Goal: Navigation & Orientation: Find specific page/section

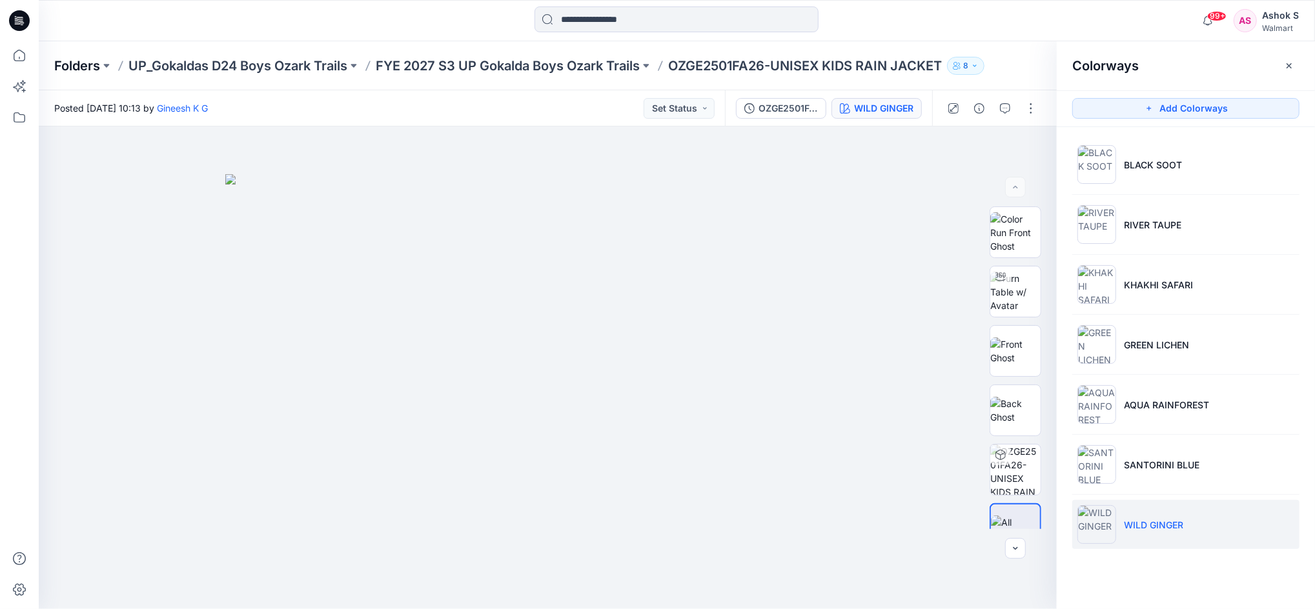
click at [79, 66] on p "Folders" at bounding box center [77, 66] width 46 height 18
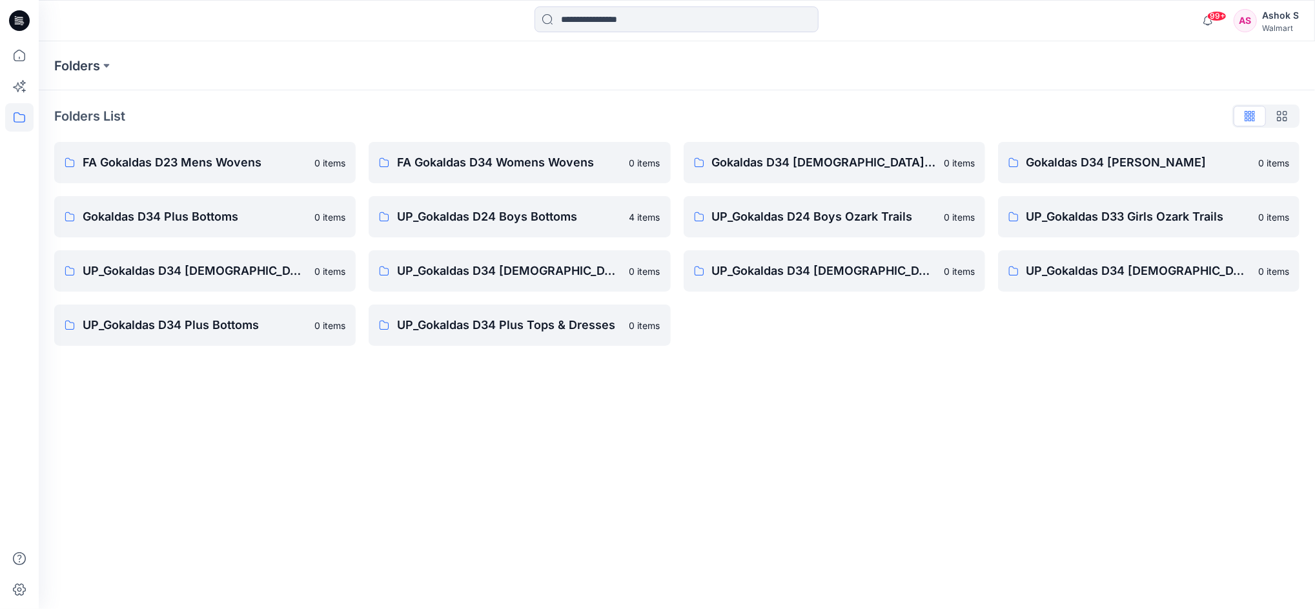
click at [3, 56] on div at bounding box center [19, 304] width 39 height 609
click at [8, 55] on icon at bounding box center [19, 55] width 28 height 28
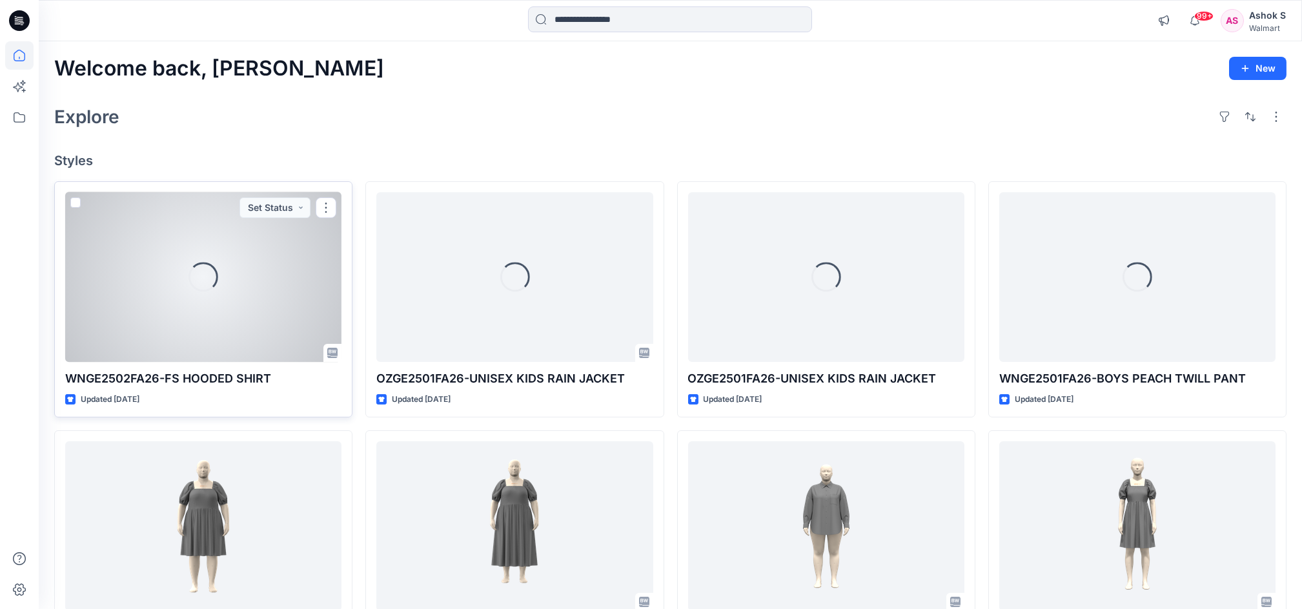
click at [261, 308] on div "Loading..." at bounding box center [203, 277] width 276 height 170
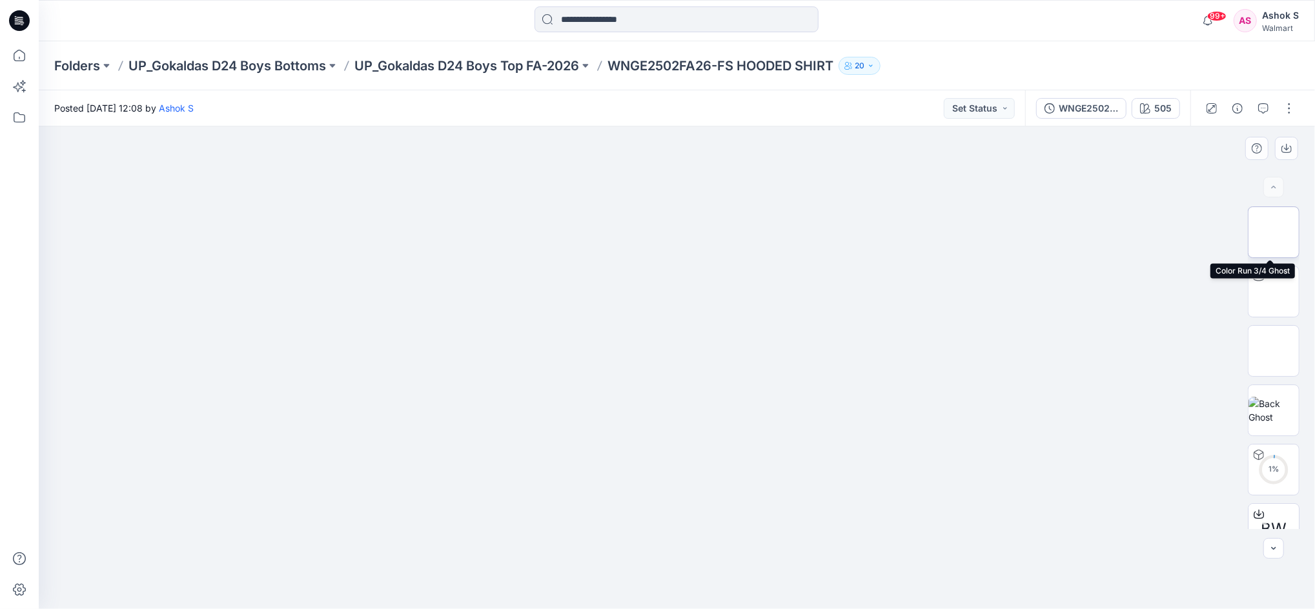
click at [1273, 232] on img at bounding box center [1273, 232] width 0 height 0
click at [1155, 116] on button "505" at bounding box center [1155, 108] width 48 height 21
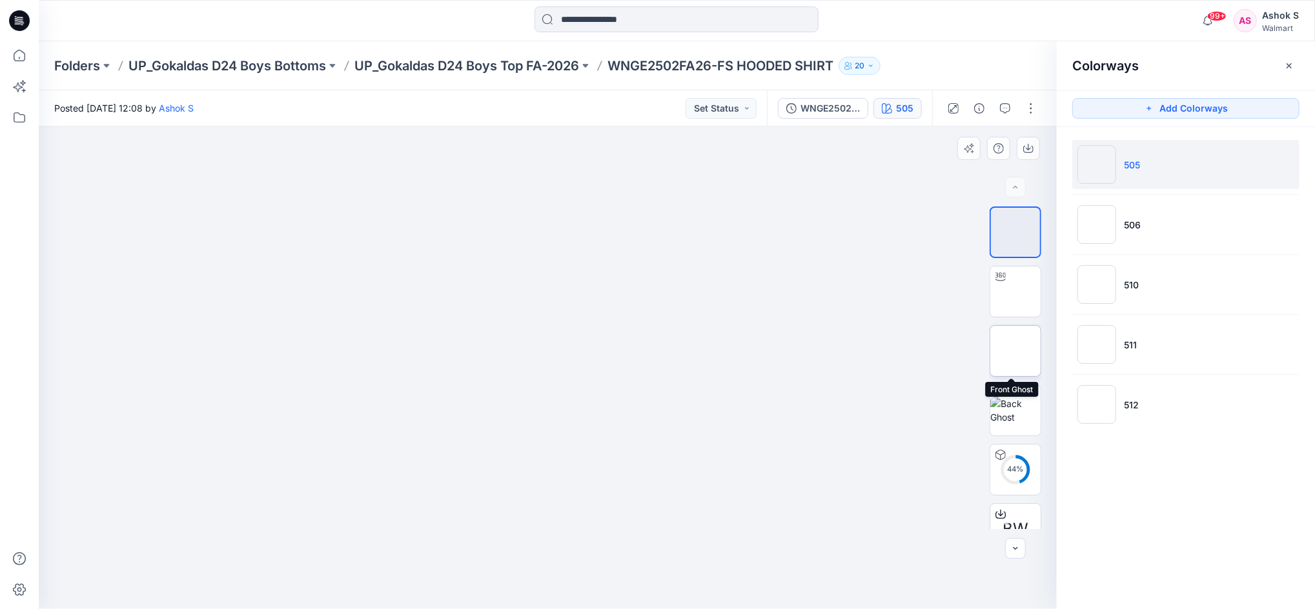
click at [1015, 351] on img at bounding box center [1015, 351] width 0 height 0
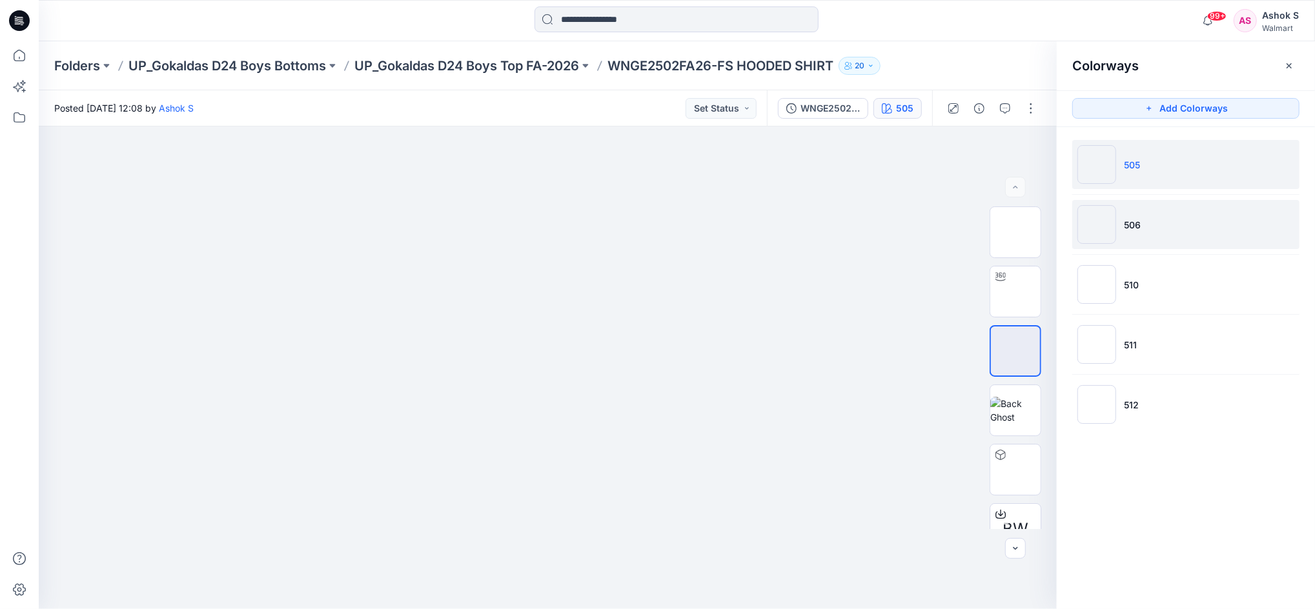
click at [1090, 223] on img at bounding box center [1096, 224] width 39 height 39
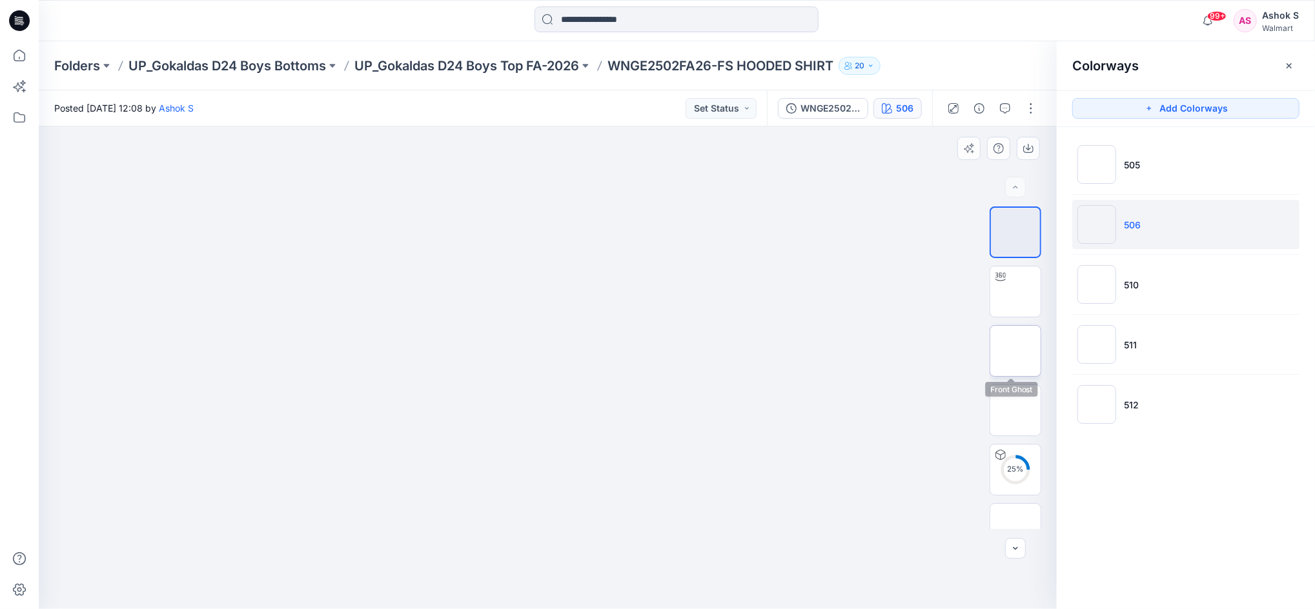
click at [1015, 351] on img at bounding box center [1015, 351] width 0 height 0
click at [14, 60] on icon at bounding box center [20, 56] width 12 height 12
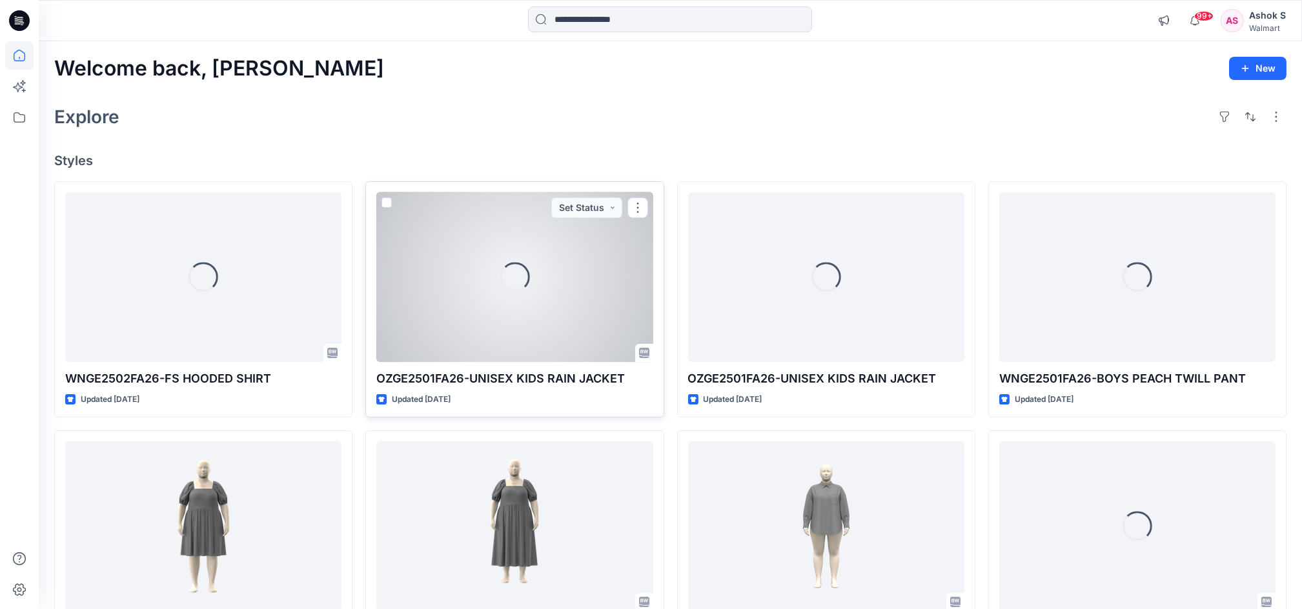
scroll to position [86, 0]
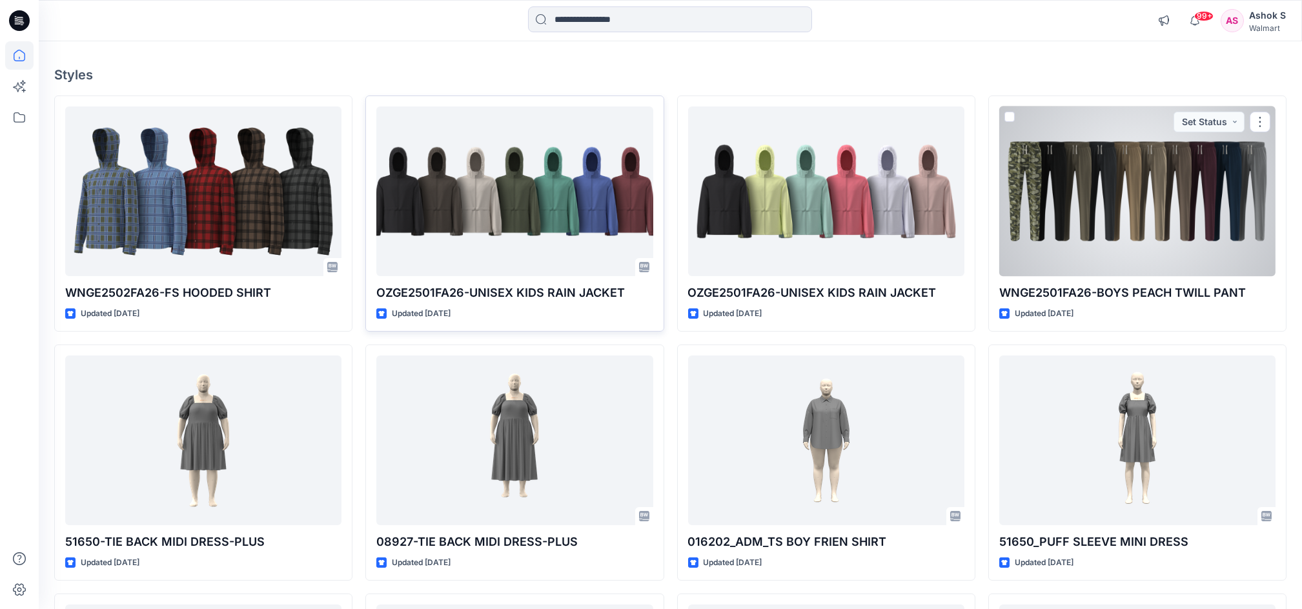
click at [1158, 177] on div at bounding box center [1137, 191] width 276 height 170
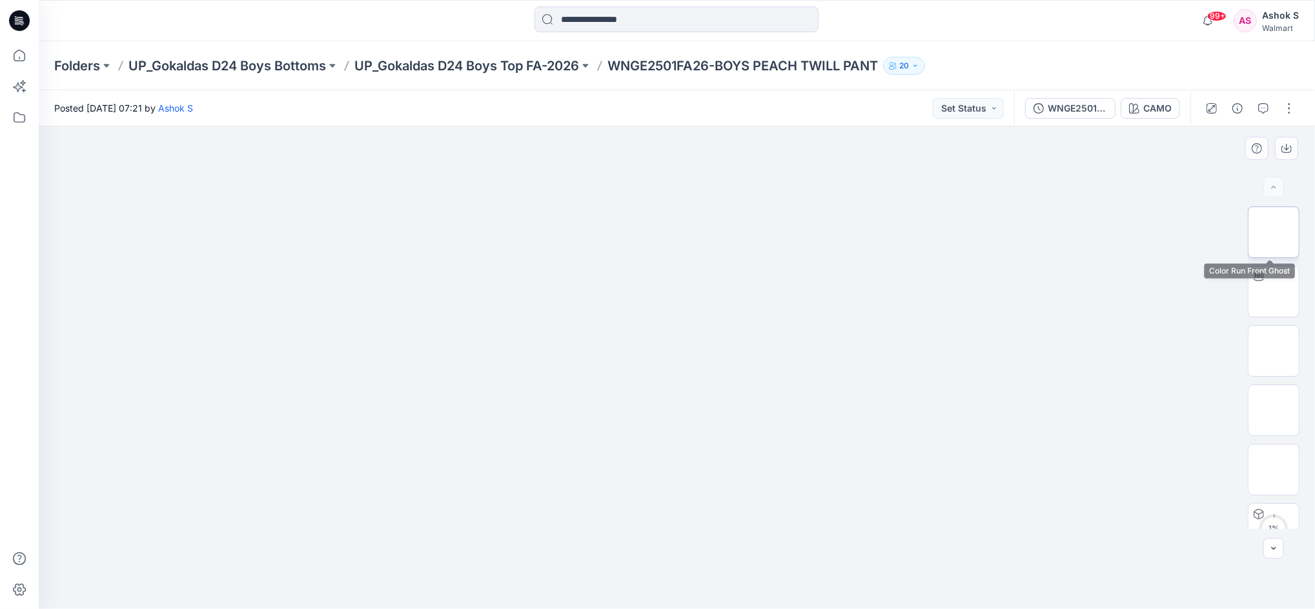
click at [1273, 232] on img at bounding box center [1273, 232] width 0 height 0
click at [1283, 148] on icon "button" at bounding box center [1286, 148] width 10 height 10
